Goal: Task Accomplishment & Management: Manage account settings

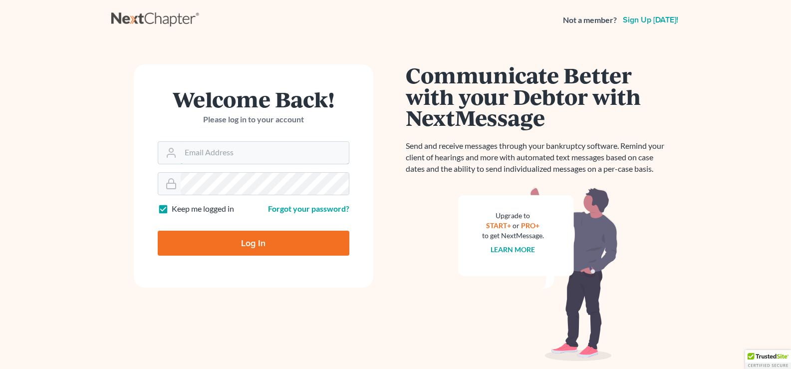
type input "holderesq_jh@bellsouth.net"
click at [254, 245] on input "Log In" at bounding box center [254, 243] width 192 height 25
type input "Thinking..."
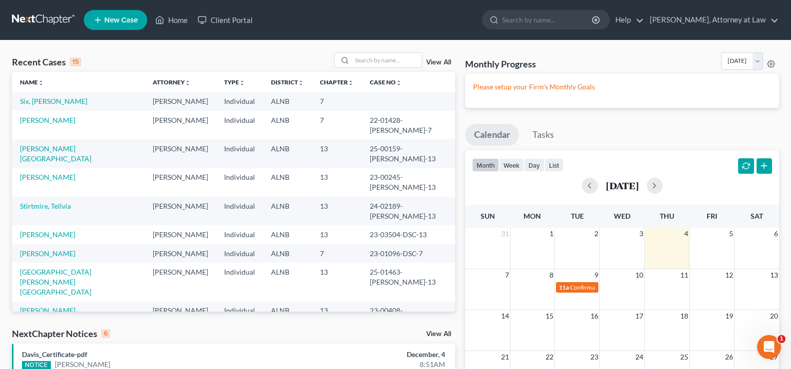
click at [388, 49] on div "Recent Cases 15 View All Name unfold_more expand_more expand_less Attorney unfo…" at bounding box center [395, 304] width 791 height 528
click at [391, 62] on input "search" at bounding box center [387, 60] width 70 height 14
type input "littleton"
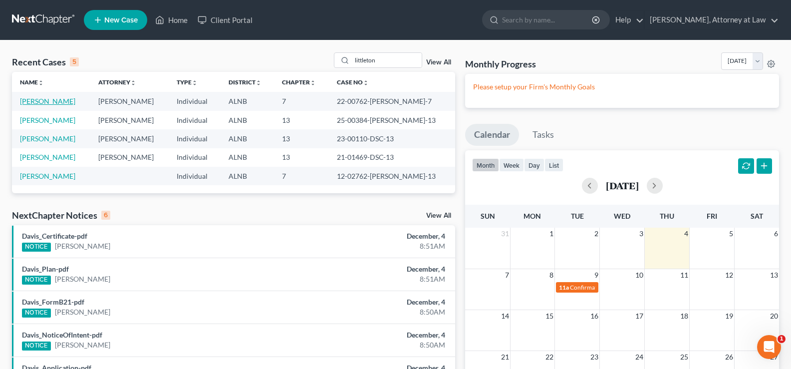
click at [51, 102] on link "[PERSON_NAME]" at bounding box center [47, 101] width 55 height 8
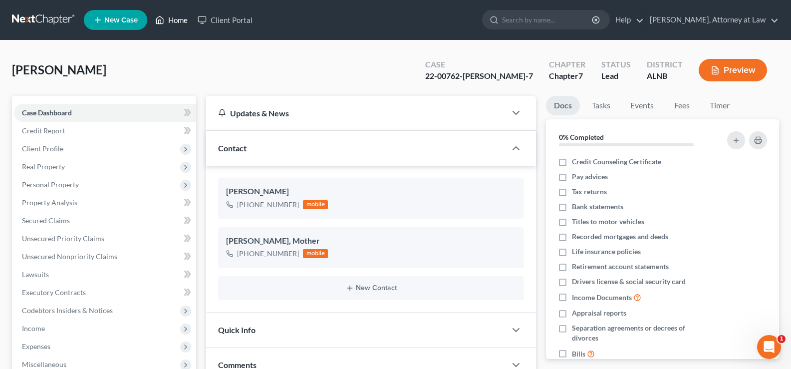
click at [169, 20] on link "Home" at bounding box center [171, 20] width 42 height 18
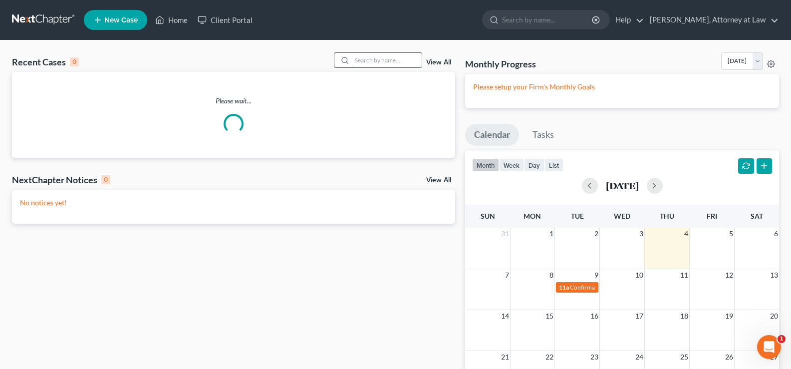
click at [365, 63] on input "search" at bounding box center [387, 60] width 70 height 14
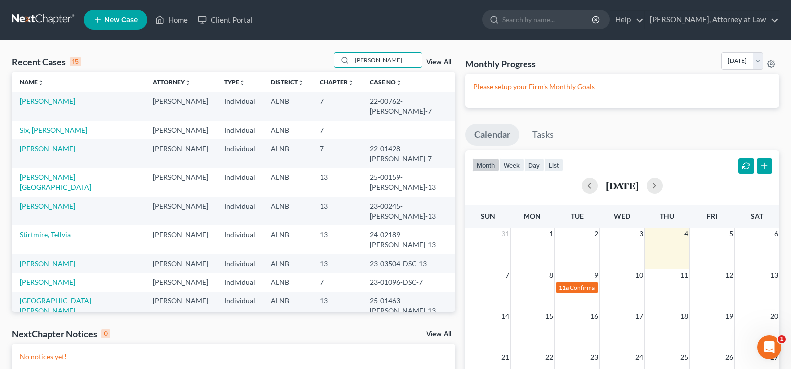
type input "payne"
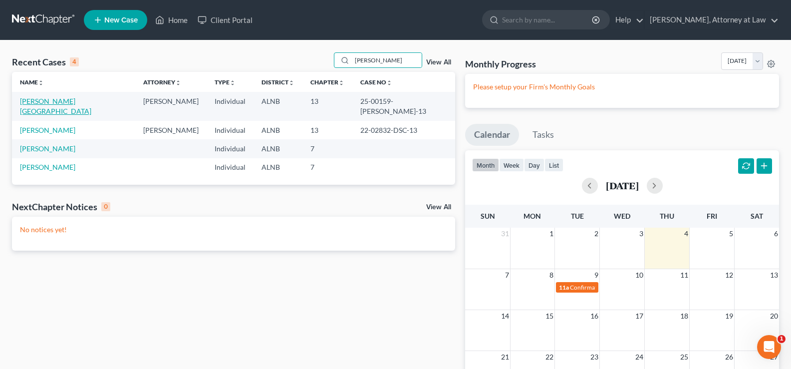
click at [58, 101] on link "[PERSON_NAME][GEOGRAPHIC_DATA]" at bounding box center [55, 106] width 71 height 18
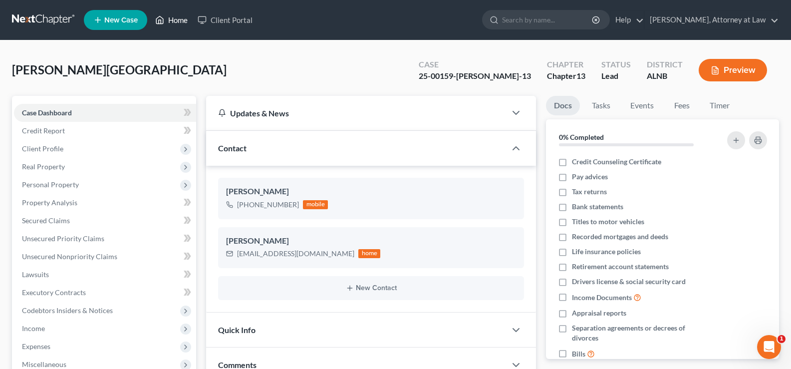
drag, startPoint x: 177, startPoint y: 14, endPoint x: 269, endPoint y: 27, distance: 92.8
click at [178, 14] on link "Home" at bounding box center [171, 20] width 42 height 18
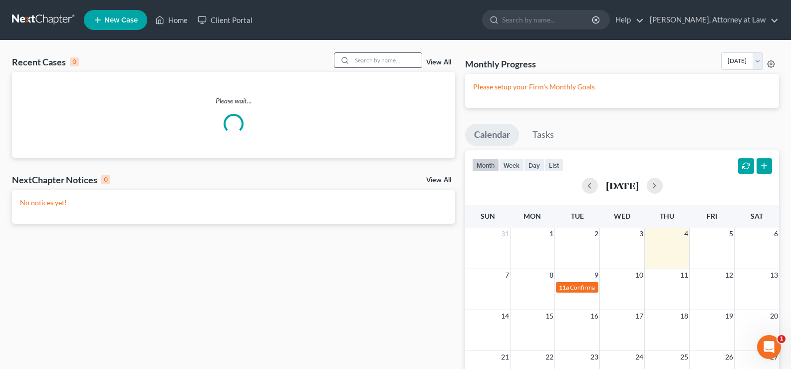
click at [374, 65] on input "search" at bounding box center [387, 60] width 70 height 14
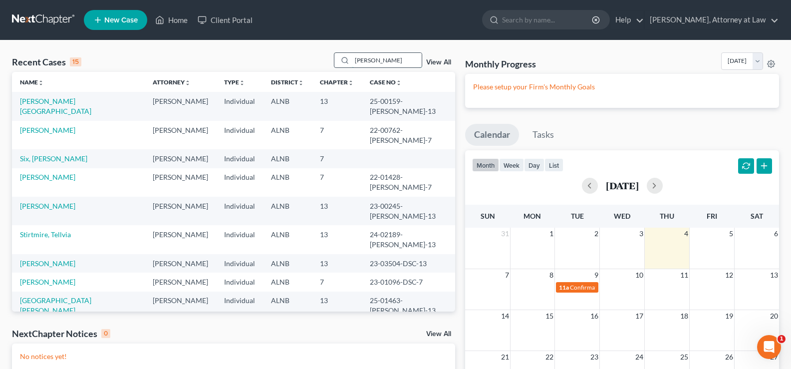
type input "mack"
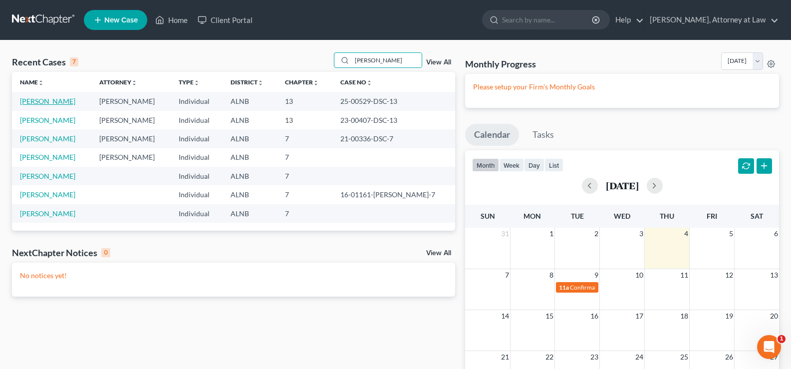
click at [52, 103] on link "[PERSON_NAME]" at bounding box center [47, 101] width 55 height 8
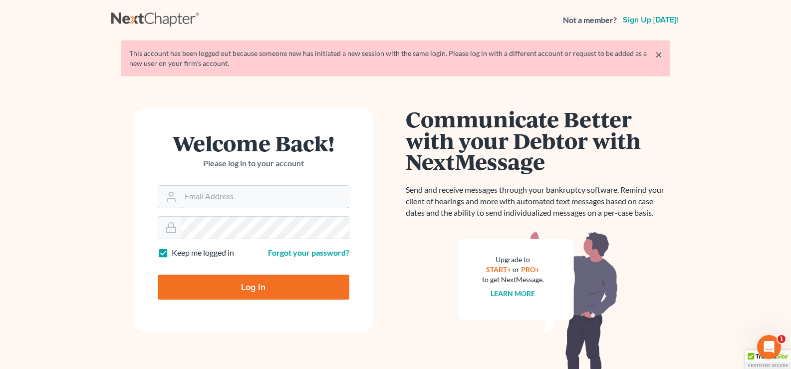
type input "holderesq_jh@bellsouth.net"
click at [270, 287] on input "Log In" at bounding box center [254, 287] width 192 height 25
type input "Thinking..."
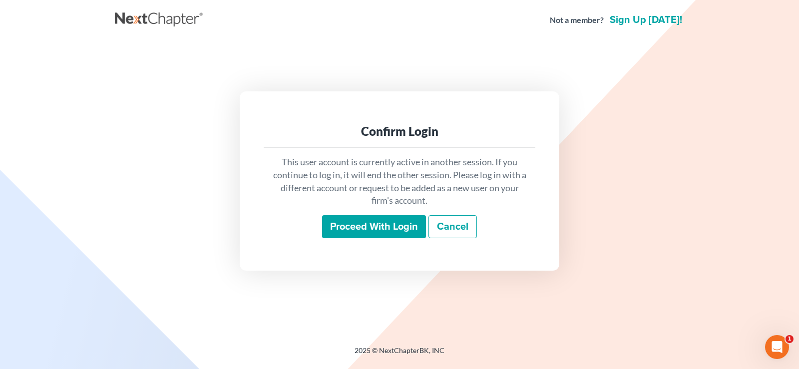
click at [366, 223] on input "Proceed with login" at bounding box center [374, 226] width 104 height 23
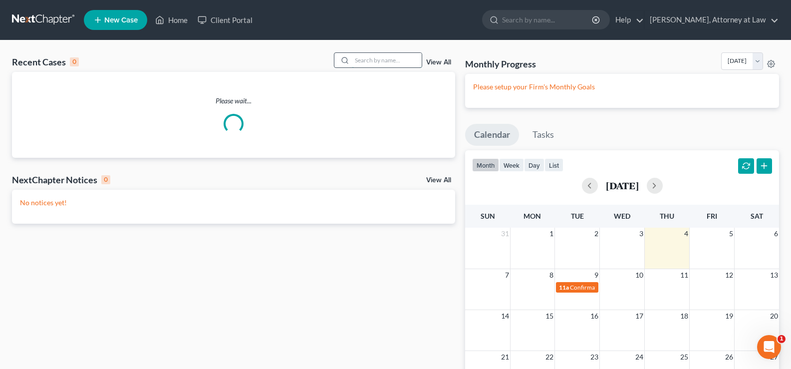
click at [381, 59] on input "search" at bounding box center [387, 60] width 70 height 14
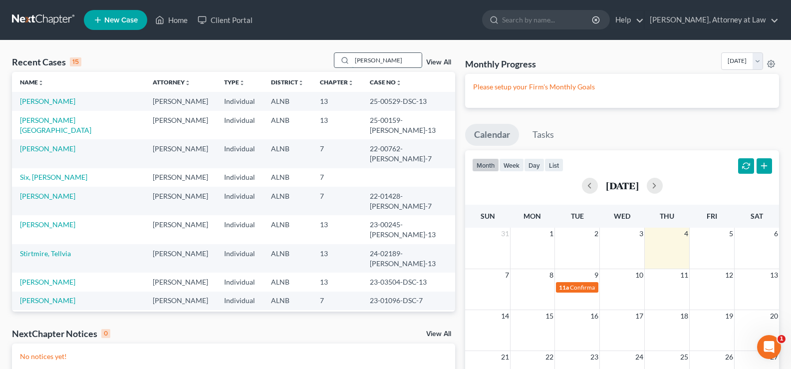
type input "threatt"
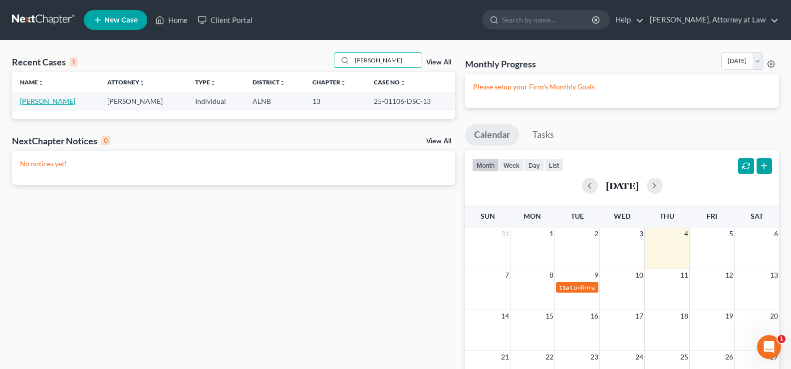
click at [54, 100] on link "[PERSON_NAME]" at bounding box center [47, 101] width 55 height 8
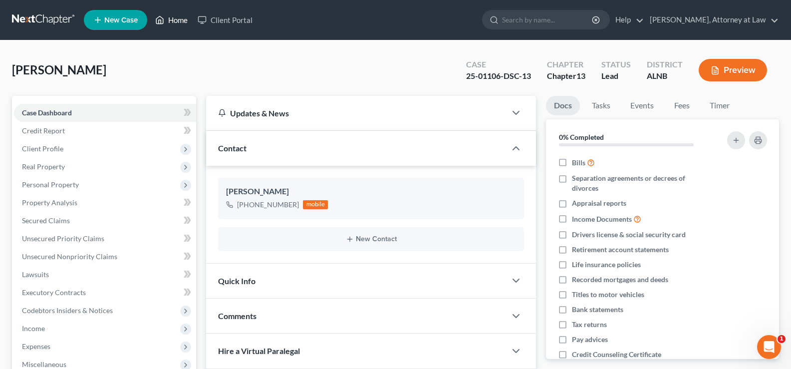
click at [180, 21] on link "Home" at bounding box center [171, 20] width 42 height 18
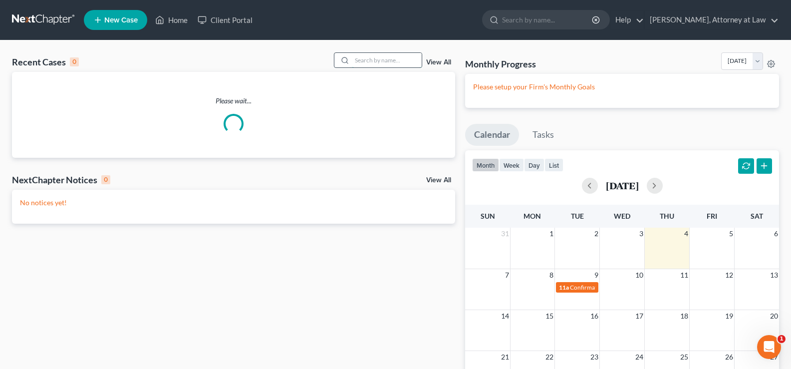
click at [388, 55] on input "search" at bounding box center [387, 60] width 70 height 14
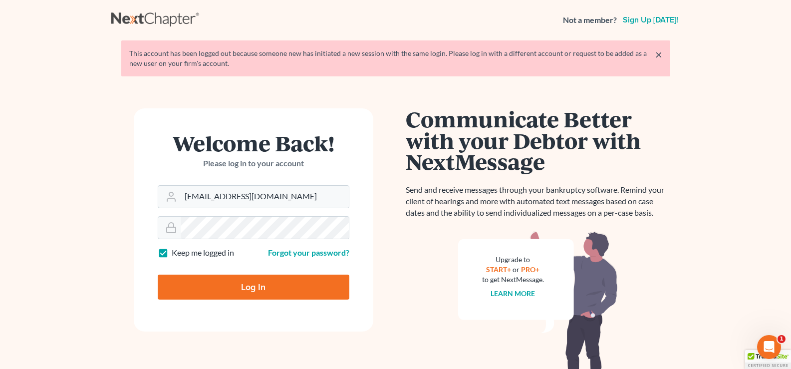
click at [267, 303] on form "Welcome Back! Please log in to your account Email Address holderesq_jh@bellsout…" at bounding box center [254, 219] width 240 height 223
click at [261, 279] on input "Log In" at bounding box center [254, 287] width 192 height 25
type input "Thinking..."
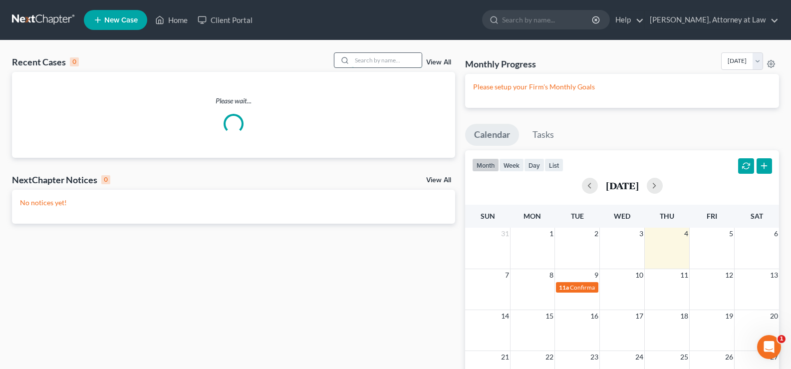
click at [392, 58] on input "search" at bounding box center [387, 60] width 70 height 14
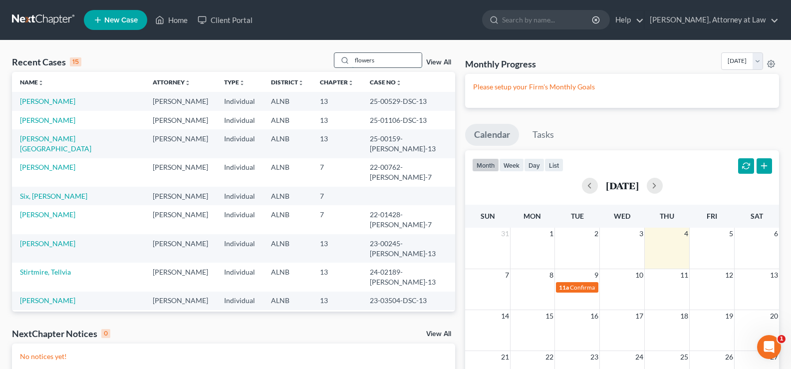
type input "flowers"
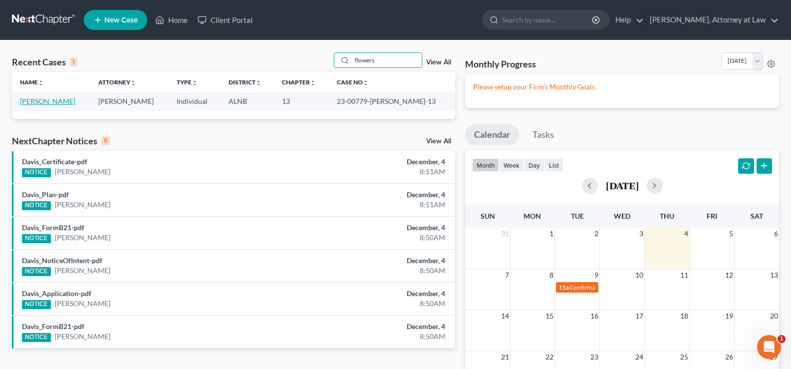
click at [48, 98] on link "[PERSON_NAME]" at bounding box center [47, 101] width 55 height 8
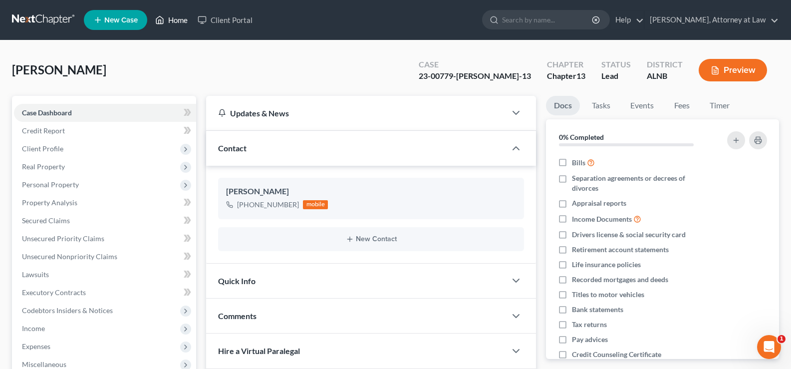
click at [168, 25] on link "Home" at bounding box center [171, 20] width 42 height 18
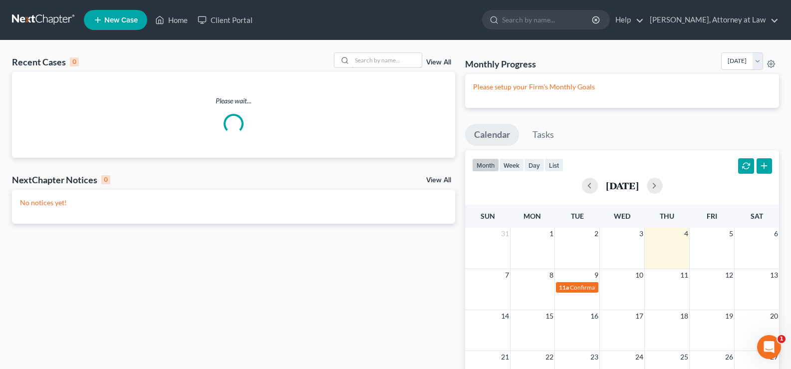
drag, startPoint x: 372, startPoint y: 65, endPoint x: 368, endPoint y: 52, distance: 13.4
click at [372, 59] on input "search" at bounding box center [387, 60] width 70 height 14
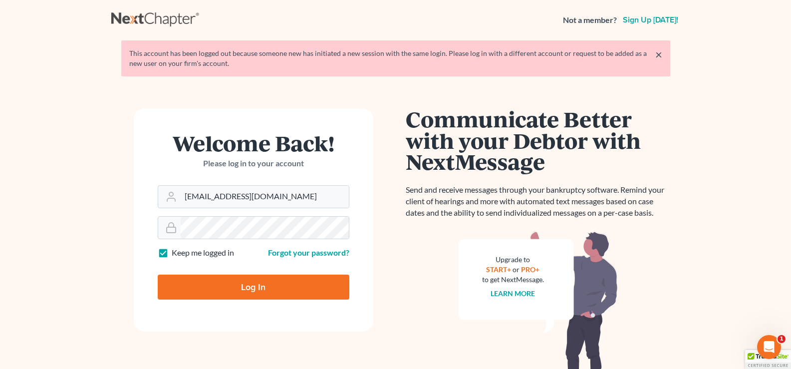
click at [253, 287] on input "Log In" at bounding box center [254, 287] width 192 height 25
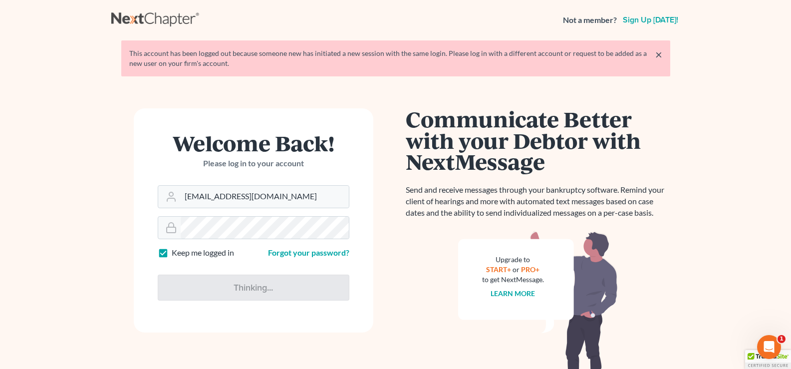
type input "Thinking..."
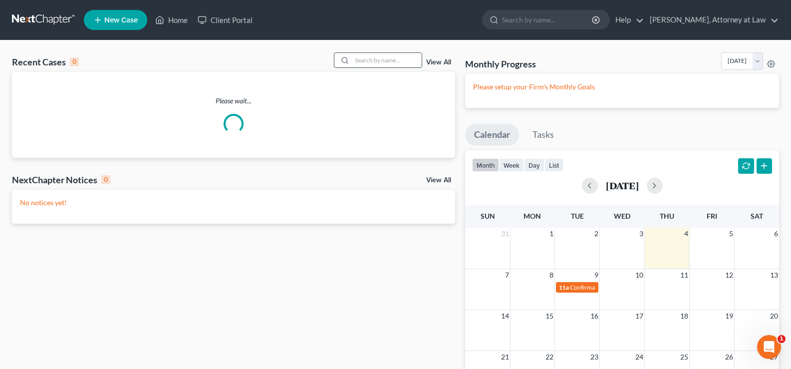
click at [374, 55] on input "search" at bounding box center [387, 60] width 70 height 14
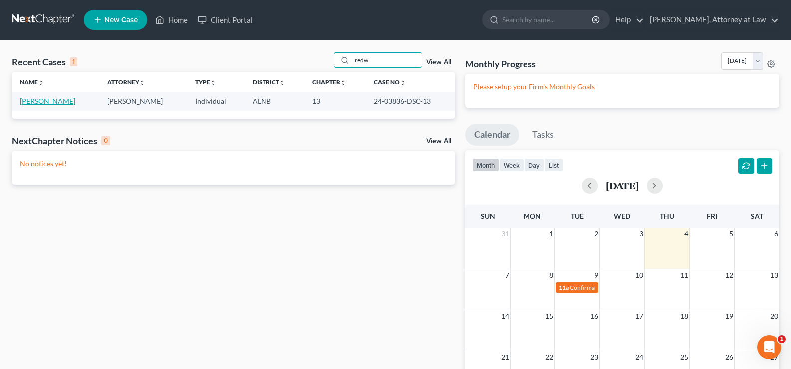
type input "redw"
click at [51, 98] on link "[PERSON_NAME]" at bounding box center [47, 101] width 55 height 8
